Goal: Check status: Check status

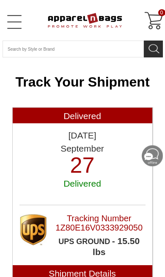
click at [16, 24] on link "Open Left Menu" at bounding box center [14, 22] width 17 height 17
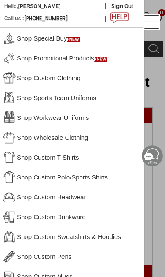
click at [42, 5] on b "[PERSON_NAME]" at bounding box center [39, 6] width 43 height 6
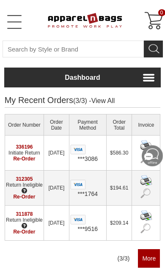
click at [27, 146] on link "336196" at bounding box center [24, 147] width 17 height 6
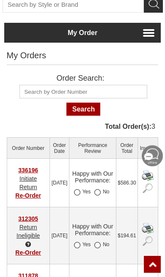
scroll to position [46, 0]
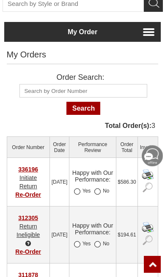
click at [35, 167] on link "336196" at bounding box center [28, 169] width 20 height 7
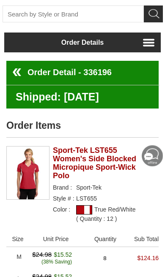
scroll to position [41, 0]
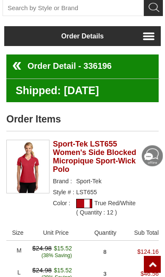
click at [106, 166] on h2 "Sport-Tek LST655 Women's Side Blocked Micropique Sport-Wick Polo" at bounding box center [98, 157] width 91 height 34
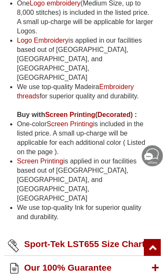
scroll to position [1125, 0]
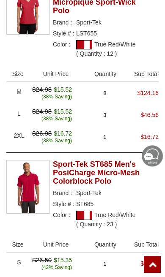
scroll to position [200, 0]
click at [114, 183] on h2 "Sport-Tek ST685 Men's PosiCharge Micro-Mesh Colorblock Polo" at bounding box center [98, 172] width 91 height 25
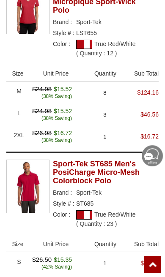
click at [88, 180] on h2 "Sport-Tek ST685 Men's PosiCharge Micro-Mesh Colorblock Polo" at bounding box center [98, 172] width 91 height 25
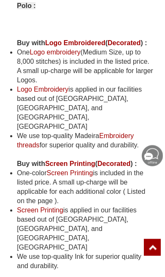
scroll to position [1007, 0]
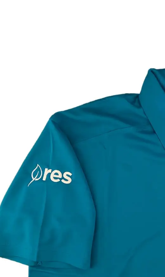
scroll to position [1364, 0]
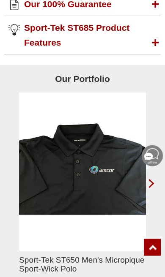
click at [113, 139] on img "Sport-Tek ST650 Men's Micropique Sport-Wick Polo" at bounding box center [82, 172] width 127 height 158
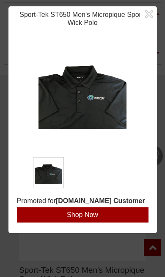
scroll to position [1264, 0]
click at [146, 17] on div at bounding box center [148, 14] width 17 height 17
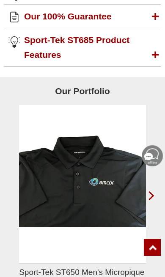
click at [154, 188] on div "›" at bounding box center [152, 200] width 14 height 25
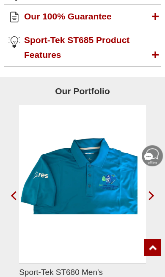
click at [153, 188] on div "›" at bounding box center [152, 200] width 14 height 25
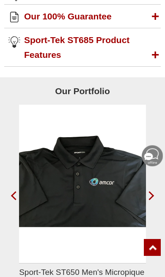
click at [158, 188] on div "›" at bounding box center [152, 200] width 14 height 25
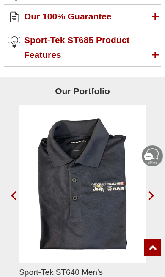
click at [142, 268] on span "Sport-Tek ST640 Men's PosiCharge RacerMesh Polo" at bounding box center [82, 277] width 127 height 18
